Goal: Information Seeking & Learning: Learn about a topic

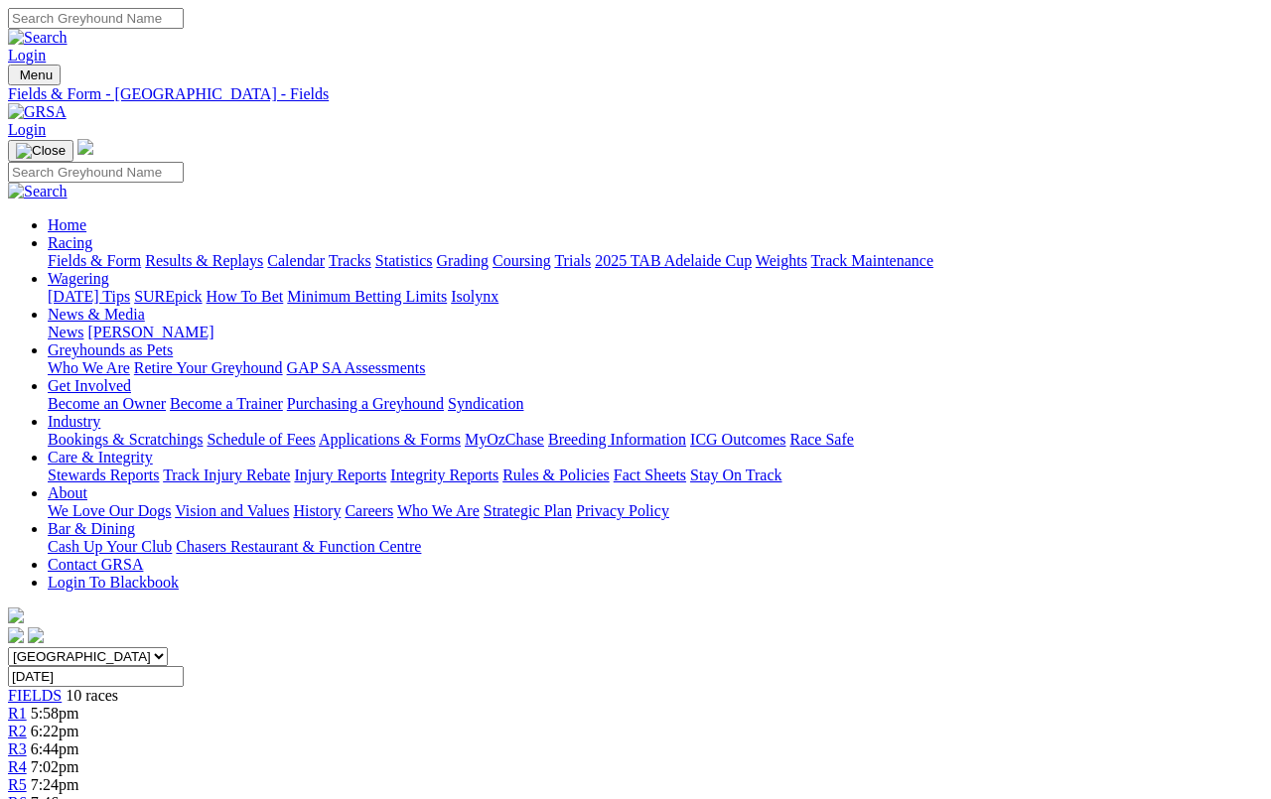
scroll to position [46, 0]
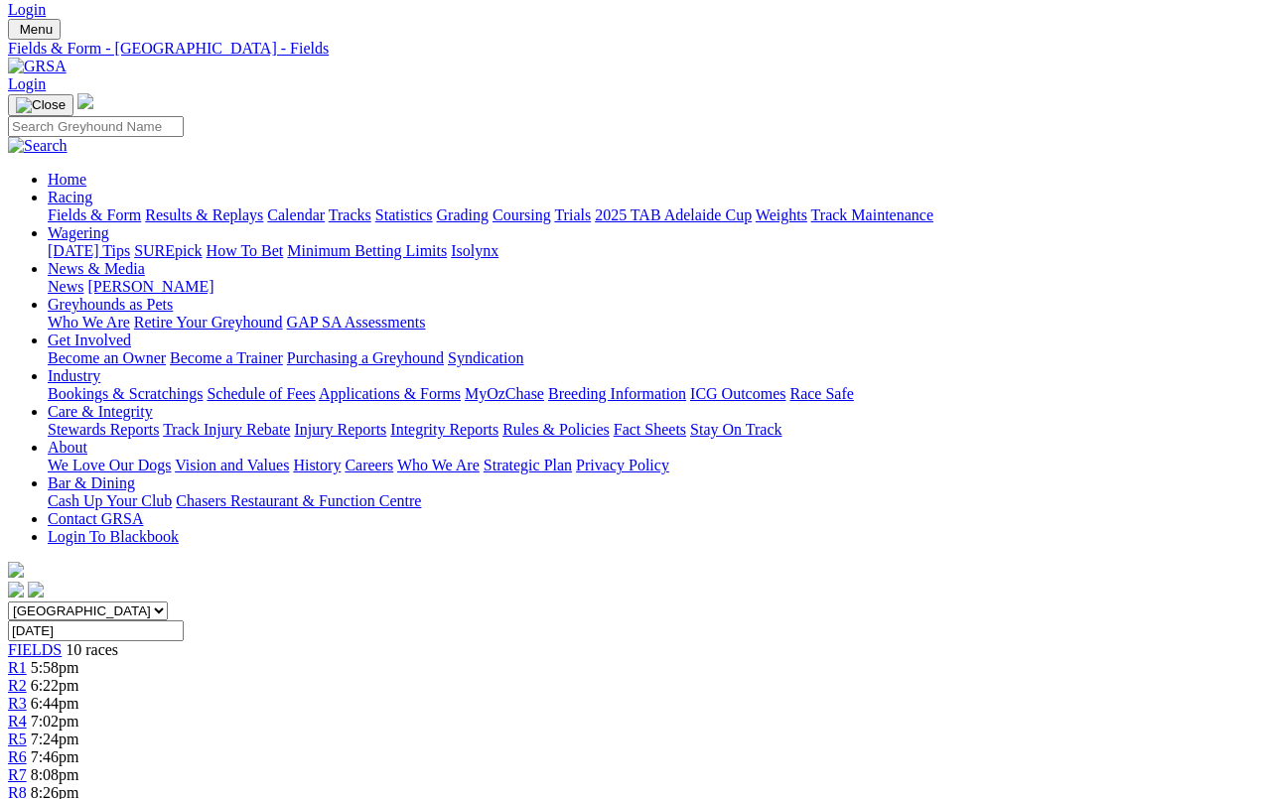
click at [211, 207] on link "Results & Replays" at bounding box center [204, 215] width 118 height 17
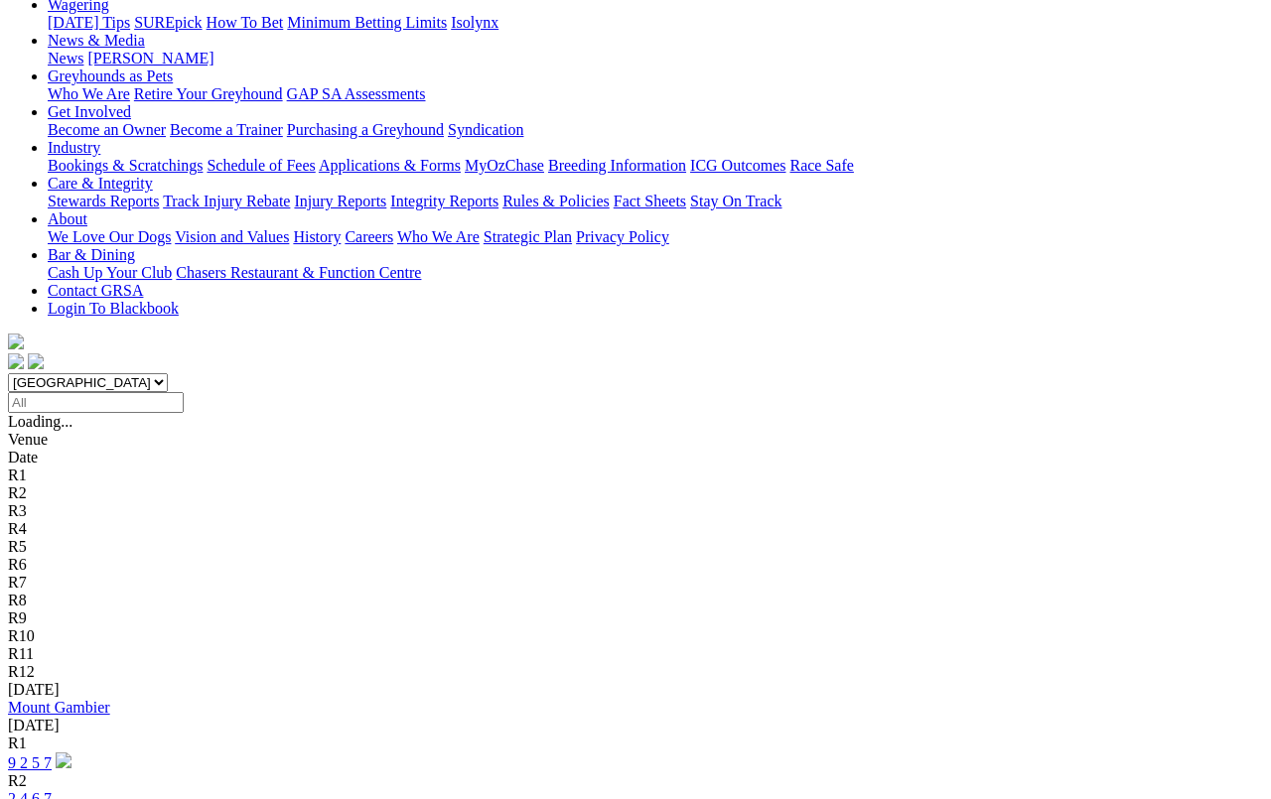
scroll to position [280, 0]
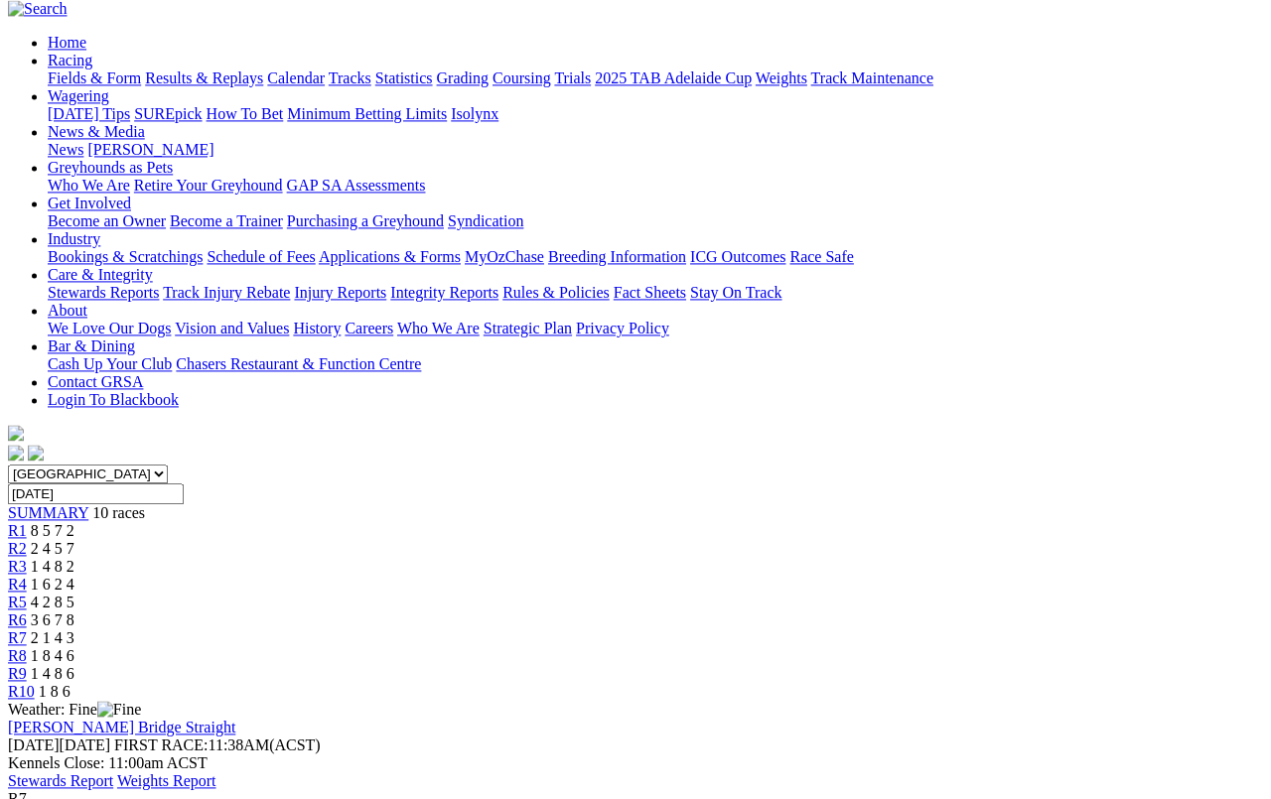
scroll to position [229, 0]
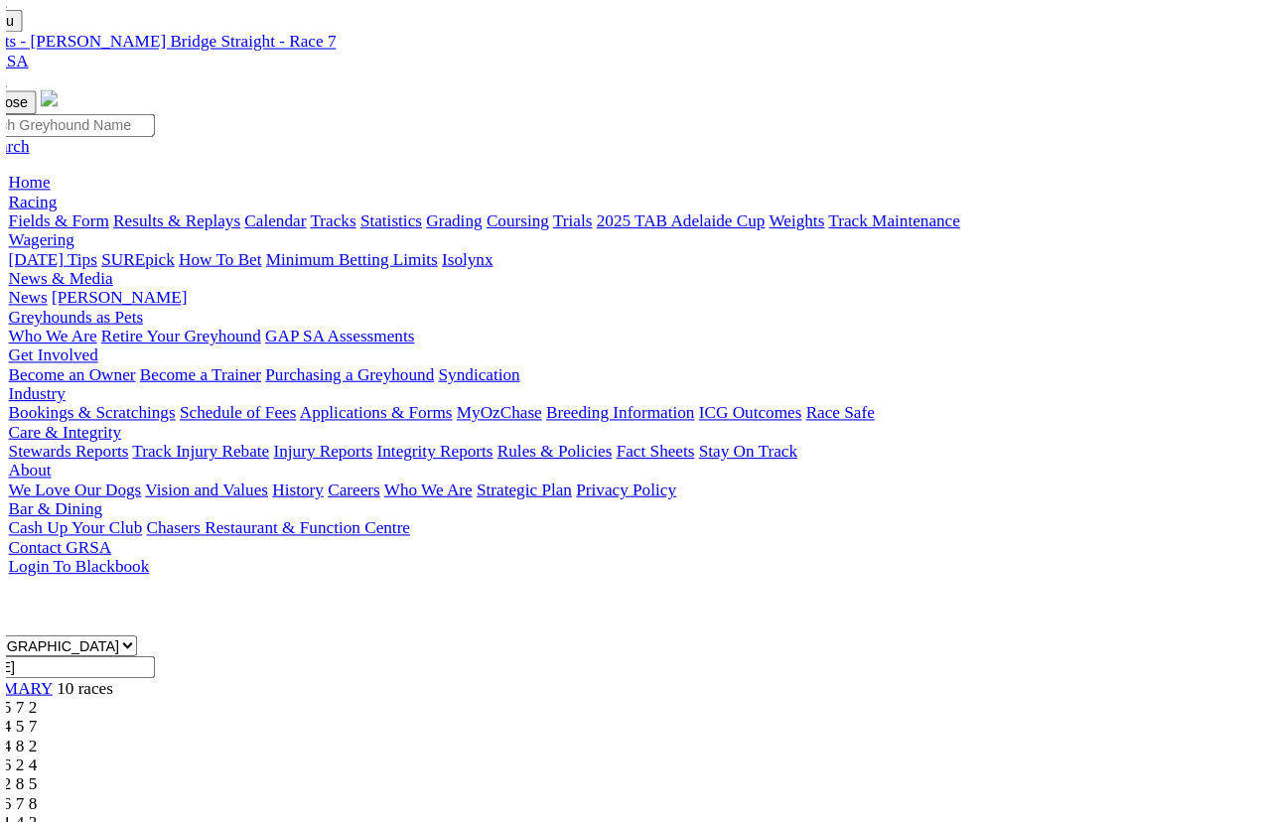
scroll to position [24, 0]
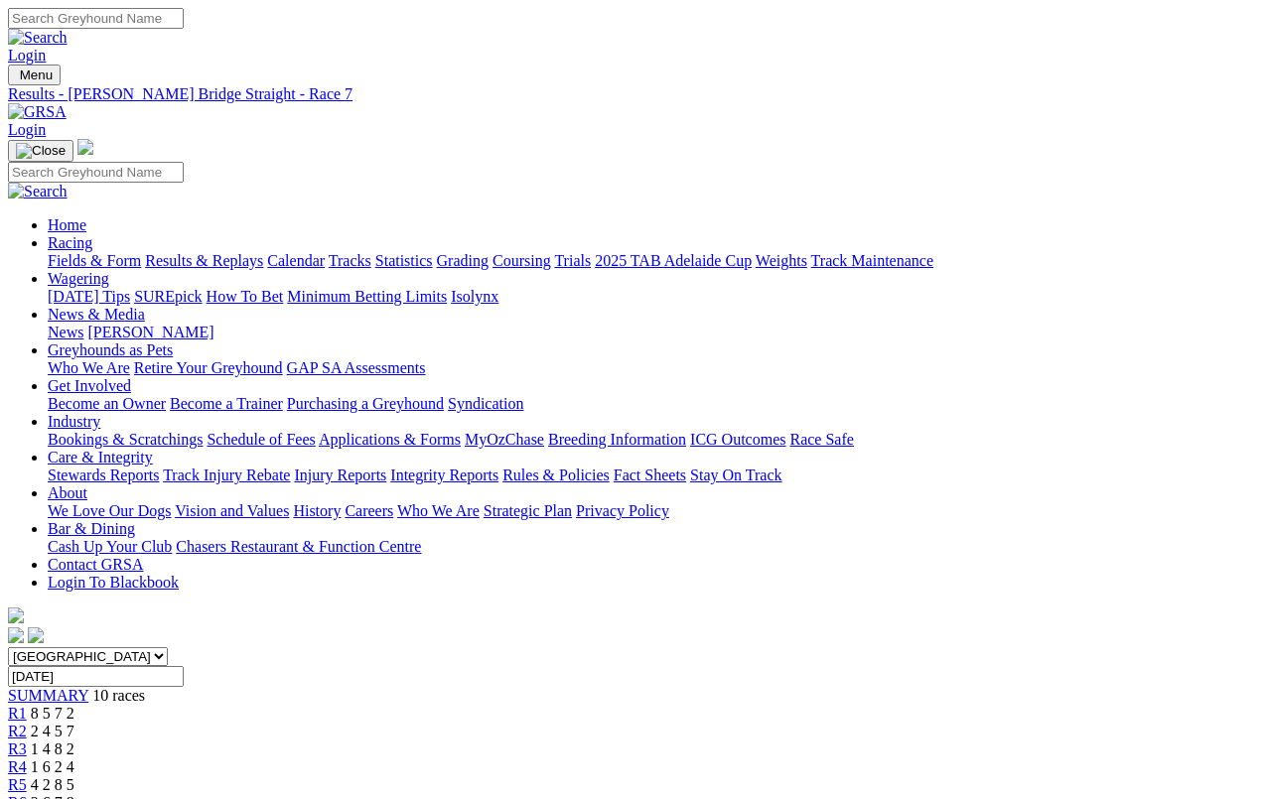
click at [67, 252] on link "Fields & Form" at bounding box center [94, 260] width 93 height 17
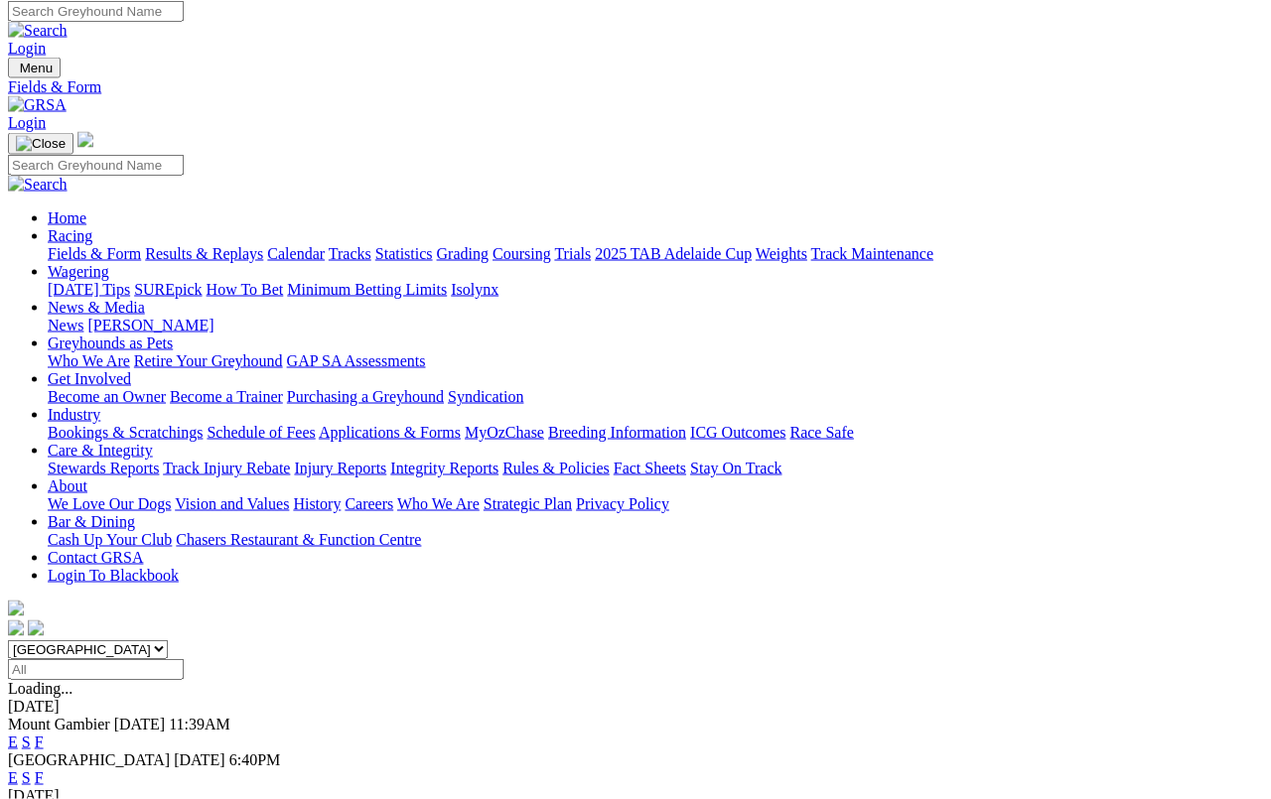
scroll to position [6, 0]
click at [18, 770] on link "E" at bounding box center [13, 778] width 10 height 17
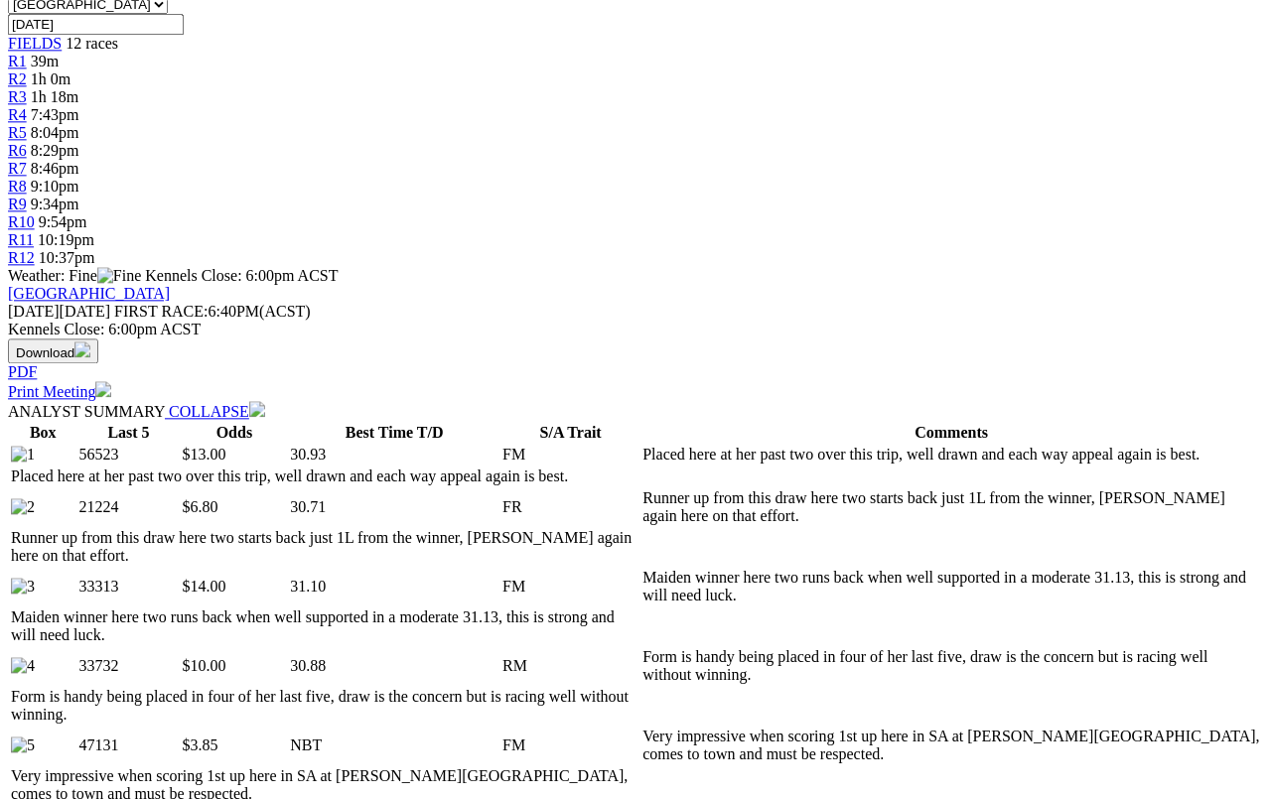
scroll to position [665, 0]
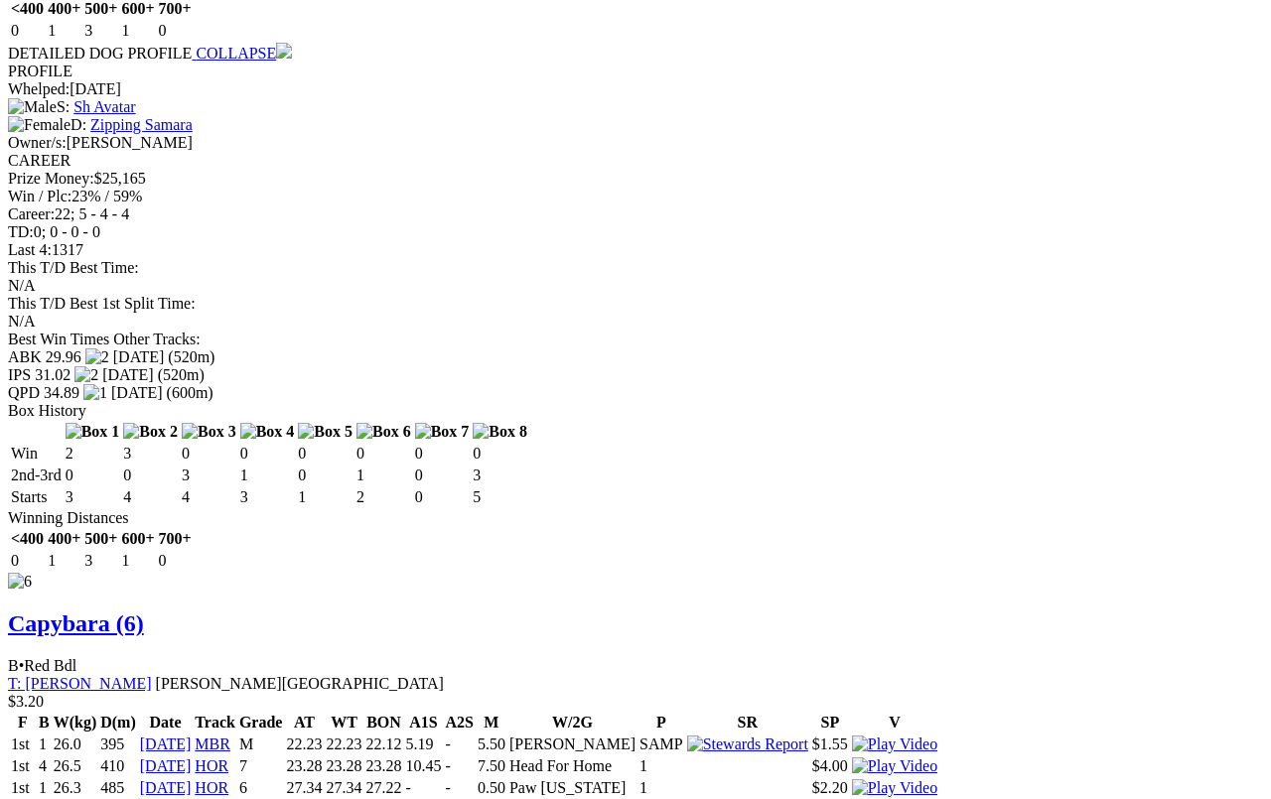
scroll to position [6668, 0]
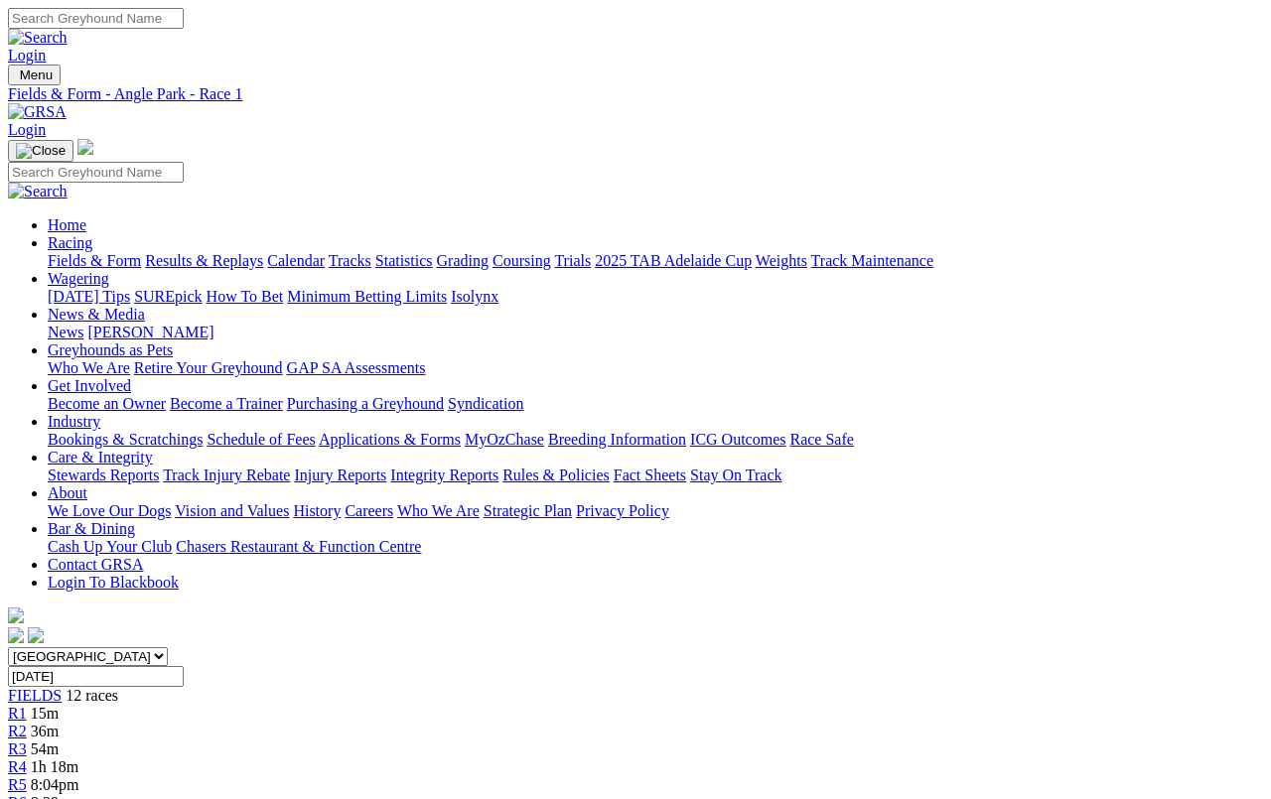
click at [217, 252] on link "Results & Replays" at bounding box center [204, 260] width 118 height 17
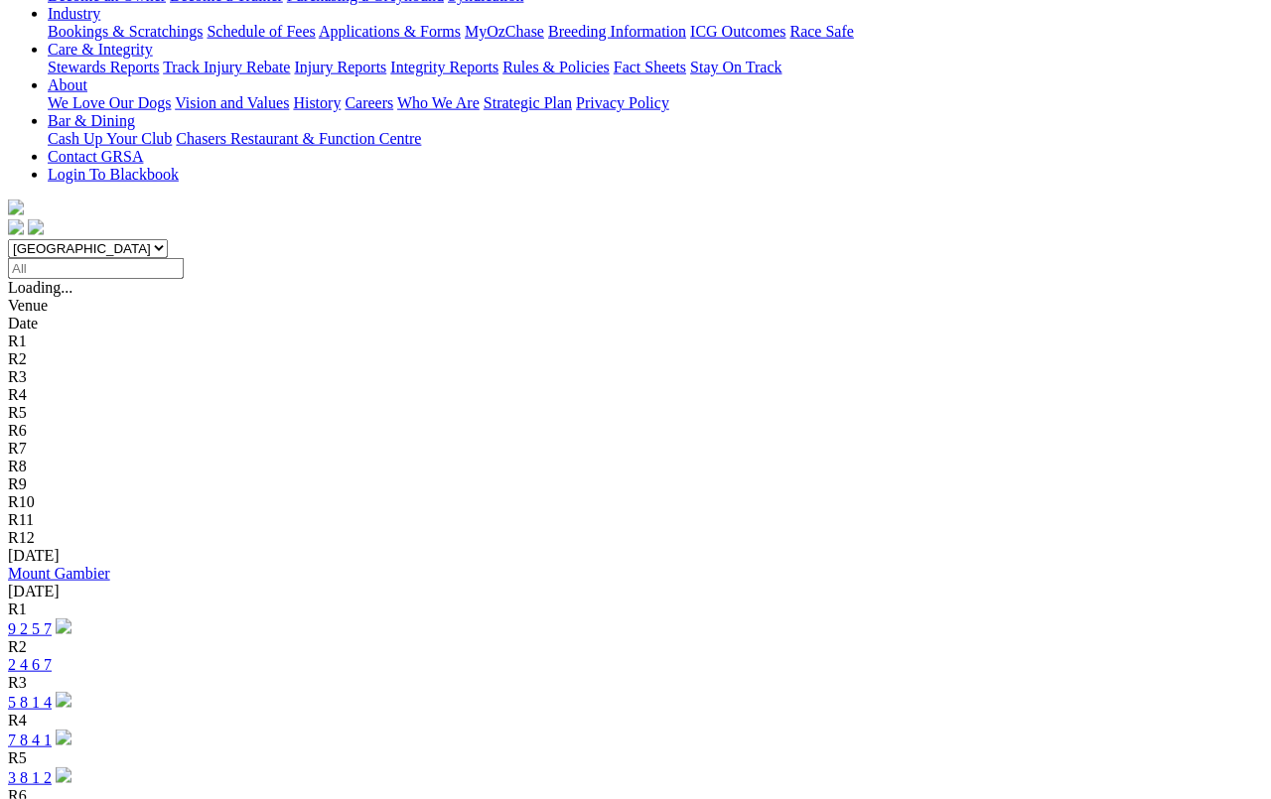
scroll to position [409, 0]
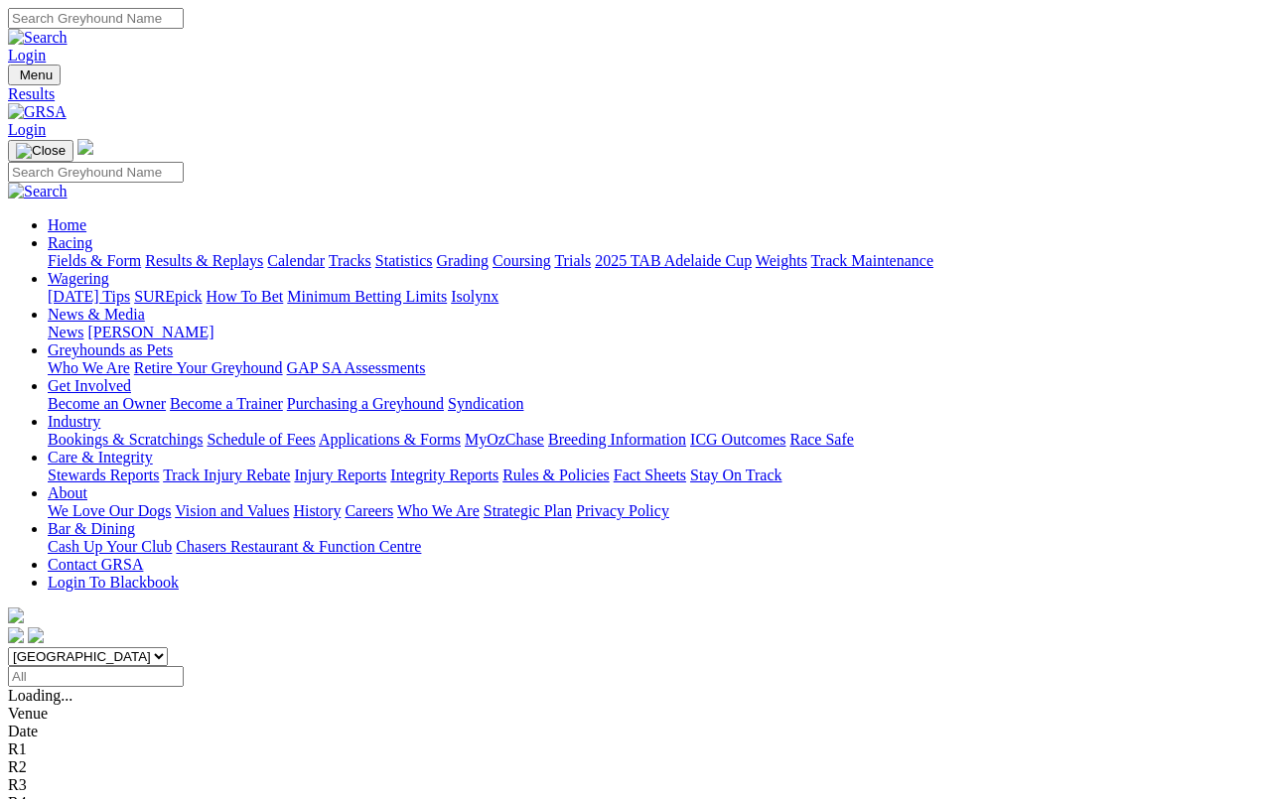
scroll to position [452, 0]
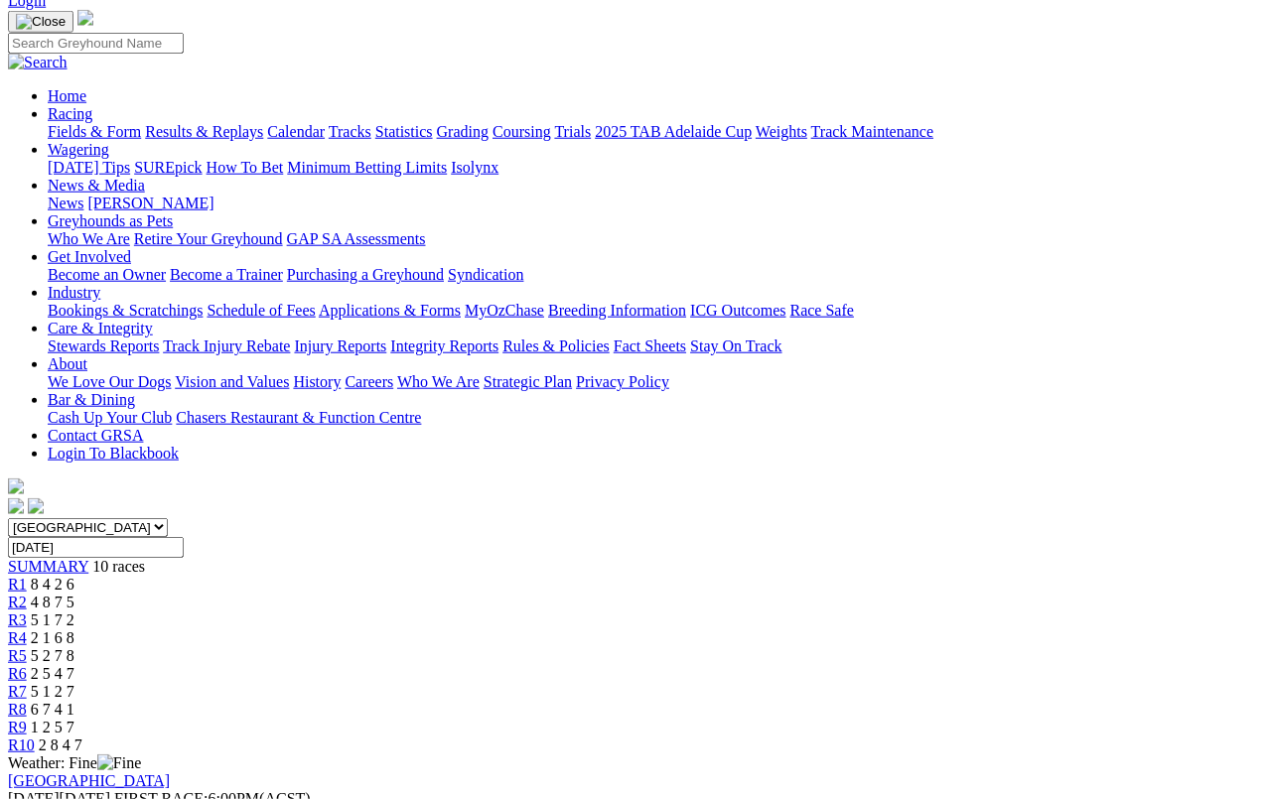
scroll to position [95, 0]
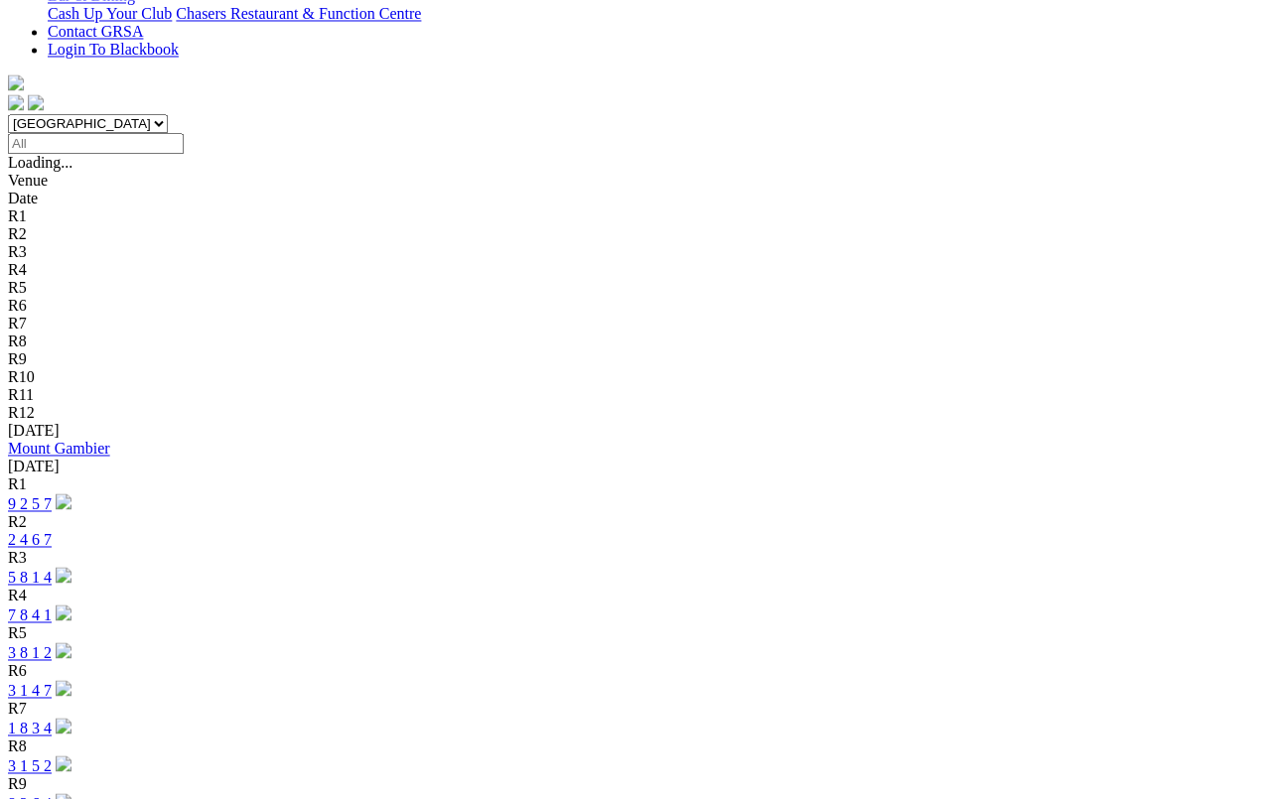
scroll to position [530, 0]
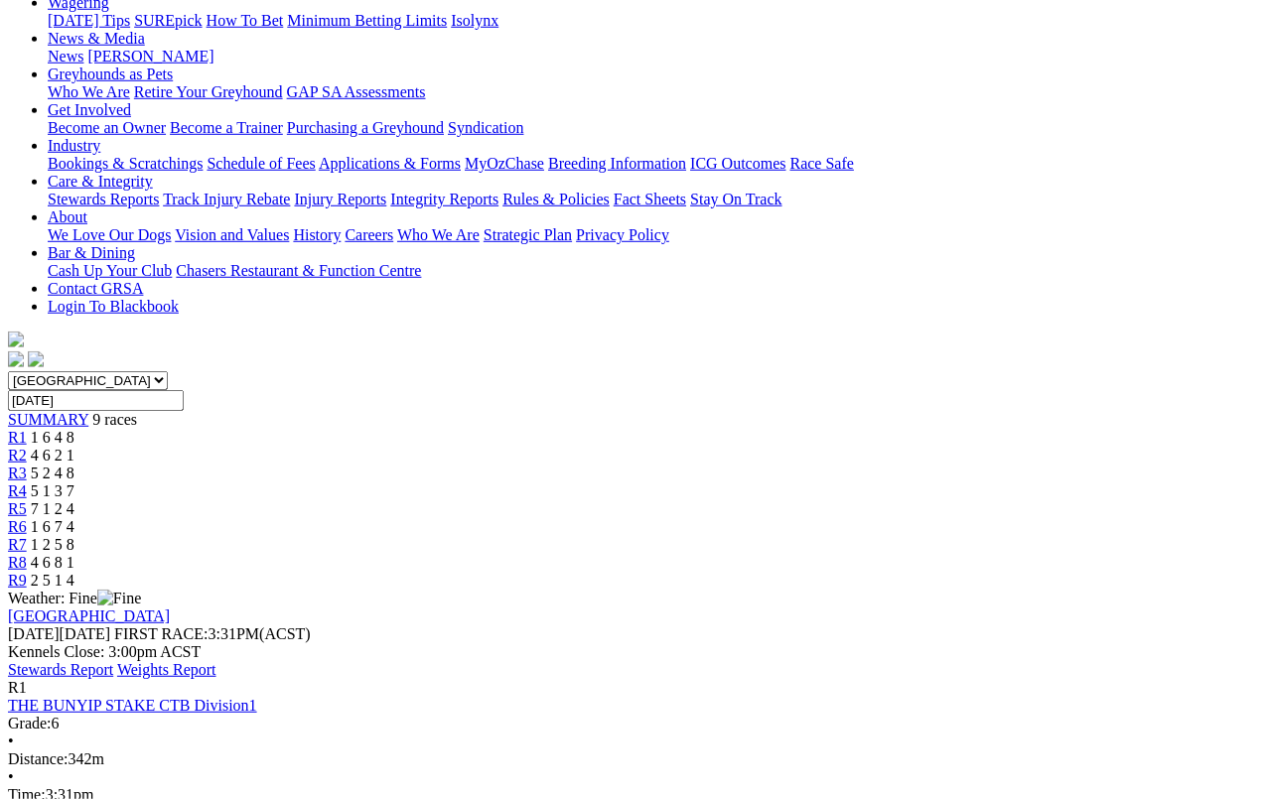
scroll to position [267, 0]
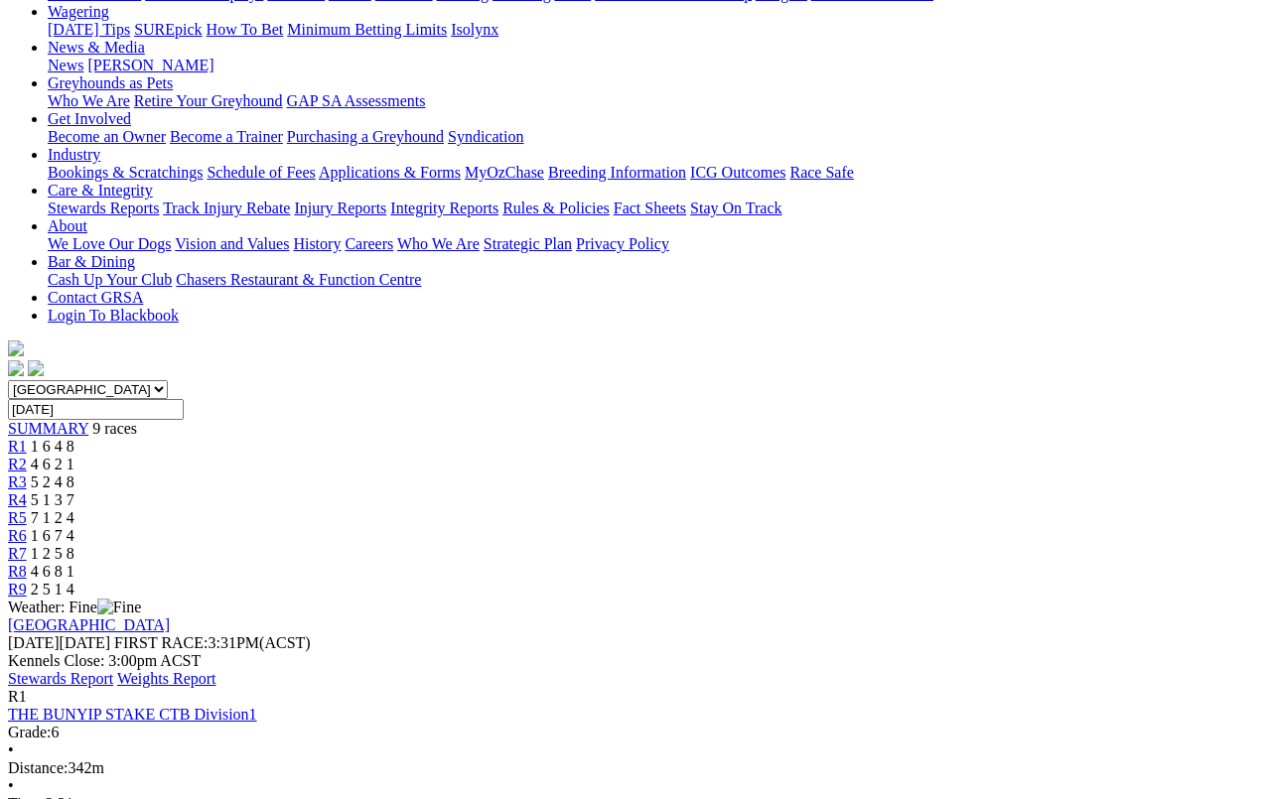
click at [113, 670] on link "Stewards Report" at bounding box center [60, 678] width 105 height 17
